Goal: Understand process/instructions

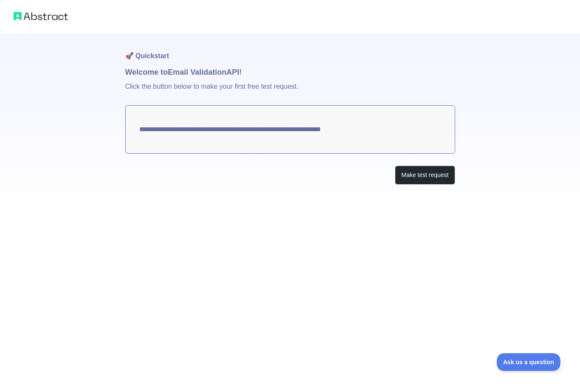
click at [348, 126] on textarea "**********" at bounding box center [290, 129] width 330 height 48
click at [434, 180] on button "Make test request" at bounding box center [425, 175] width 60 height 19
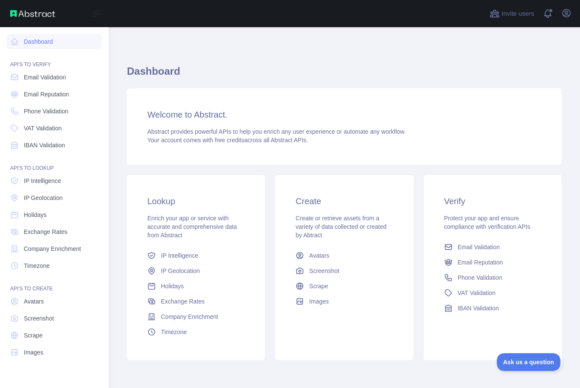
click at [1, 46] on div "Dashboard API'S TO VERIFY Email Validation Email Reputation Phone Validation VA…" at bounding box center [54, 190] width 109 height 381
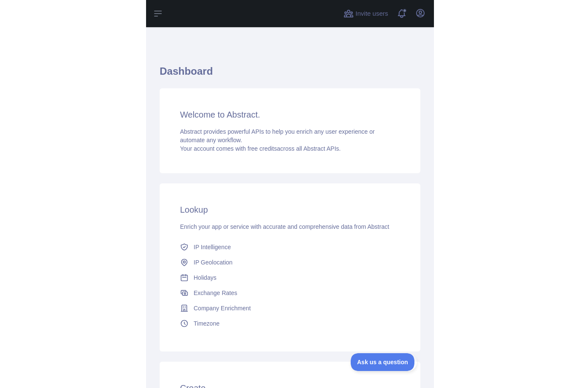
scroll to position [15, 0]
